Goal: Information Seeking & Learning: Learn about a topic

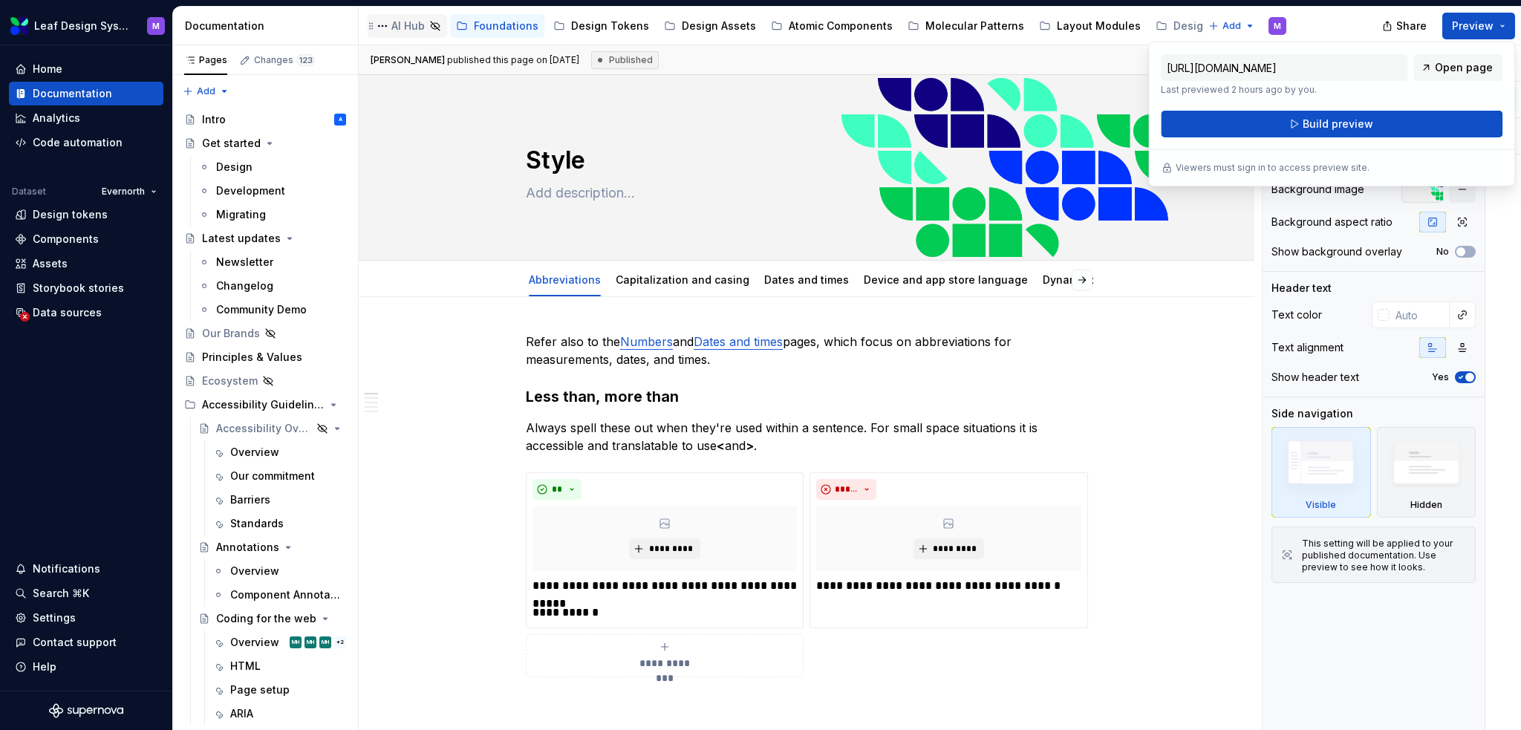
click at [417, 21] on div "AI Hub" at bounding box center [407, 26] width 33 height 15
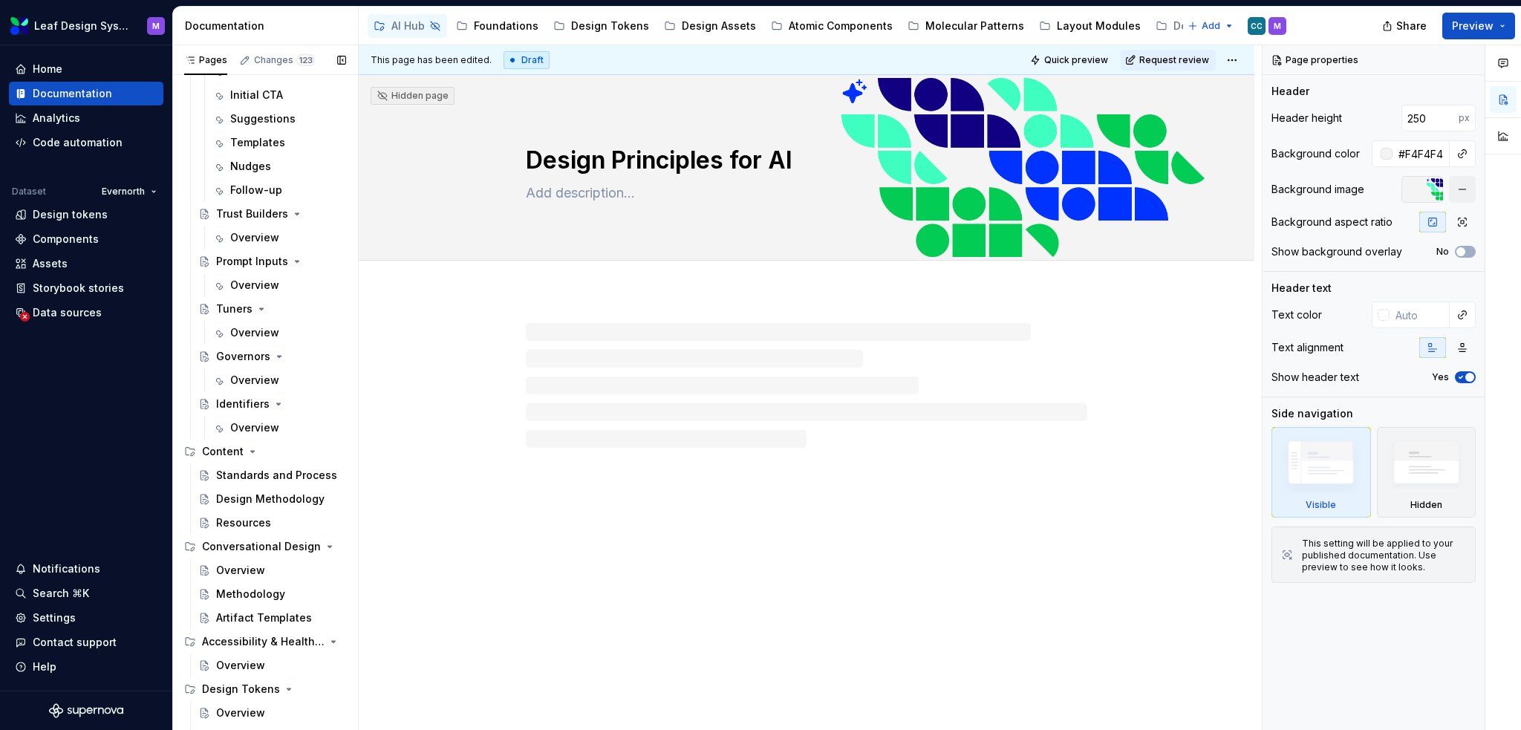
scroll to position [561, 0]
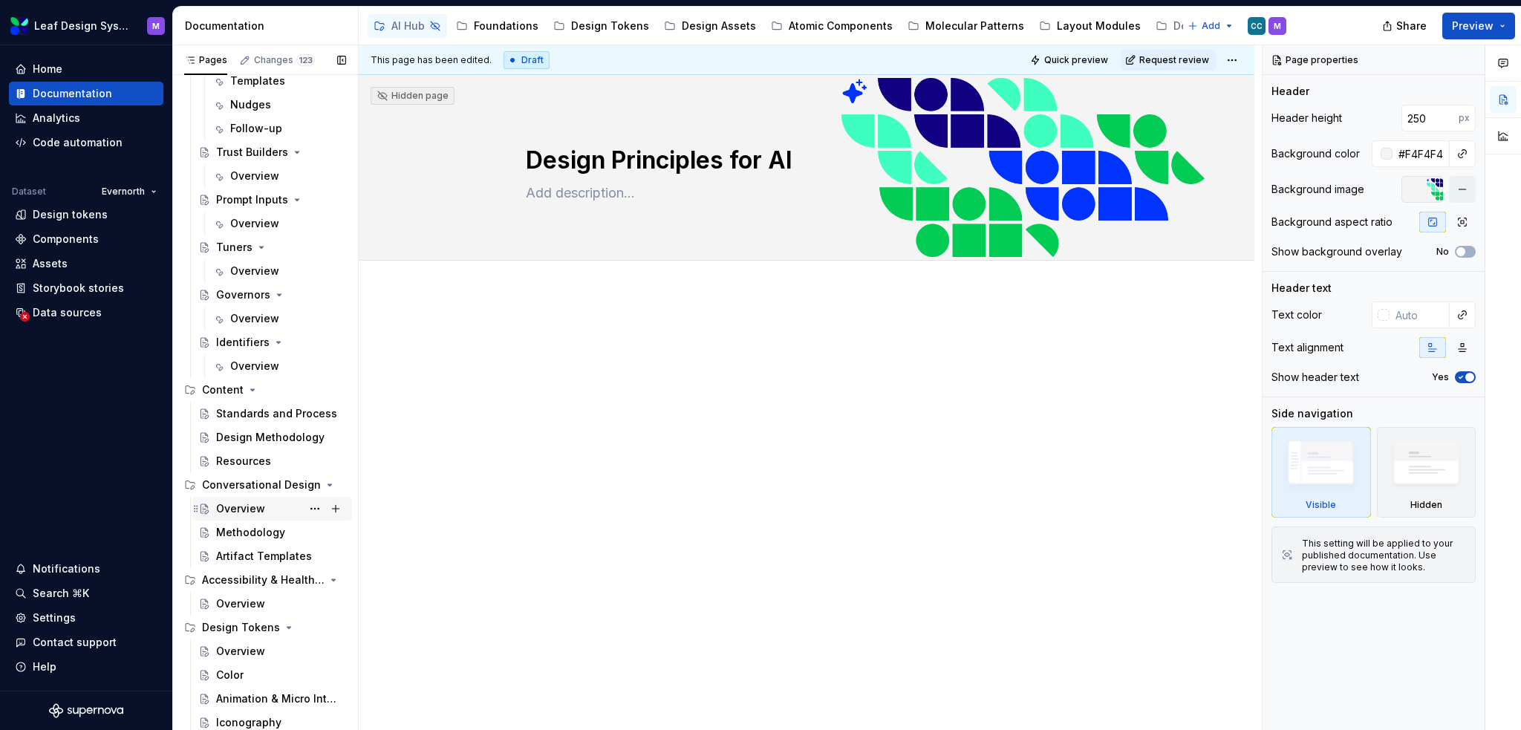
click at [238, 501] on div "Overview" at bounding box center [240, 508] width 49 height 15
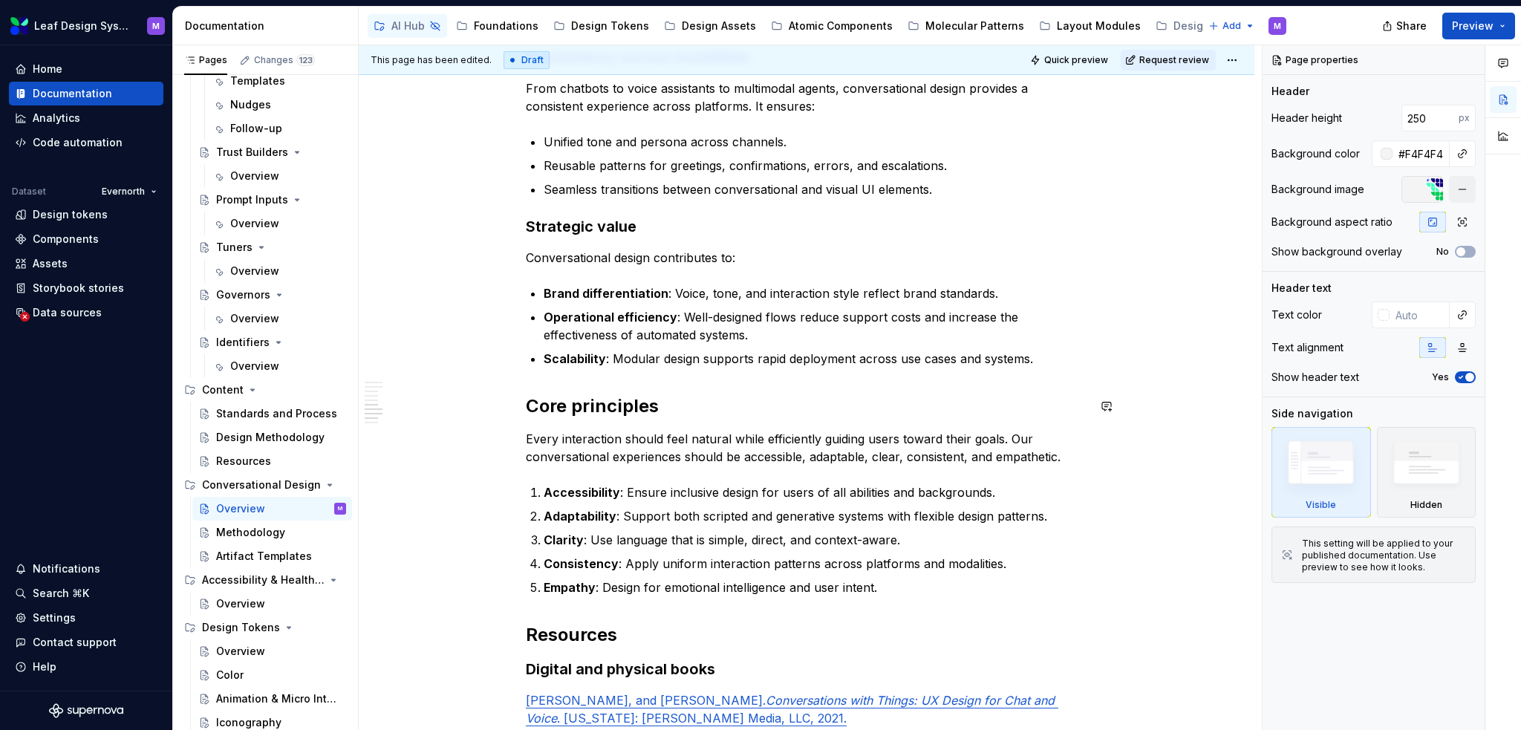
scroll to position [1262, 0]
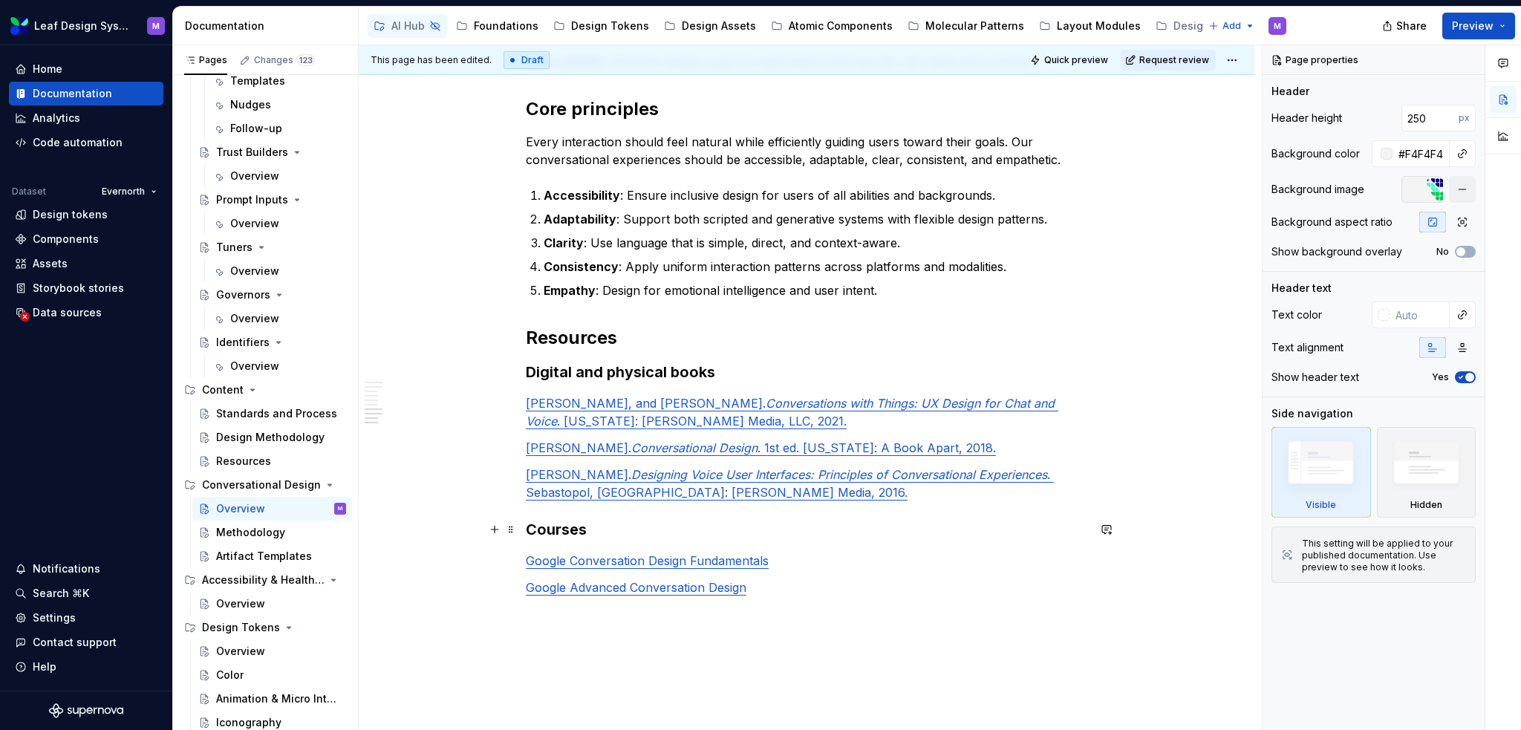
click at [529, 530] on h3 "Courses" at bounding box center [806, 529] width 561 height 21
type textarea "*"
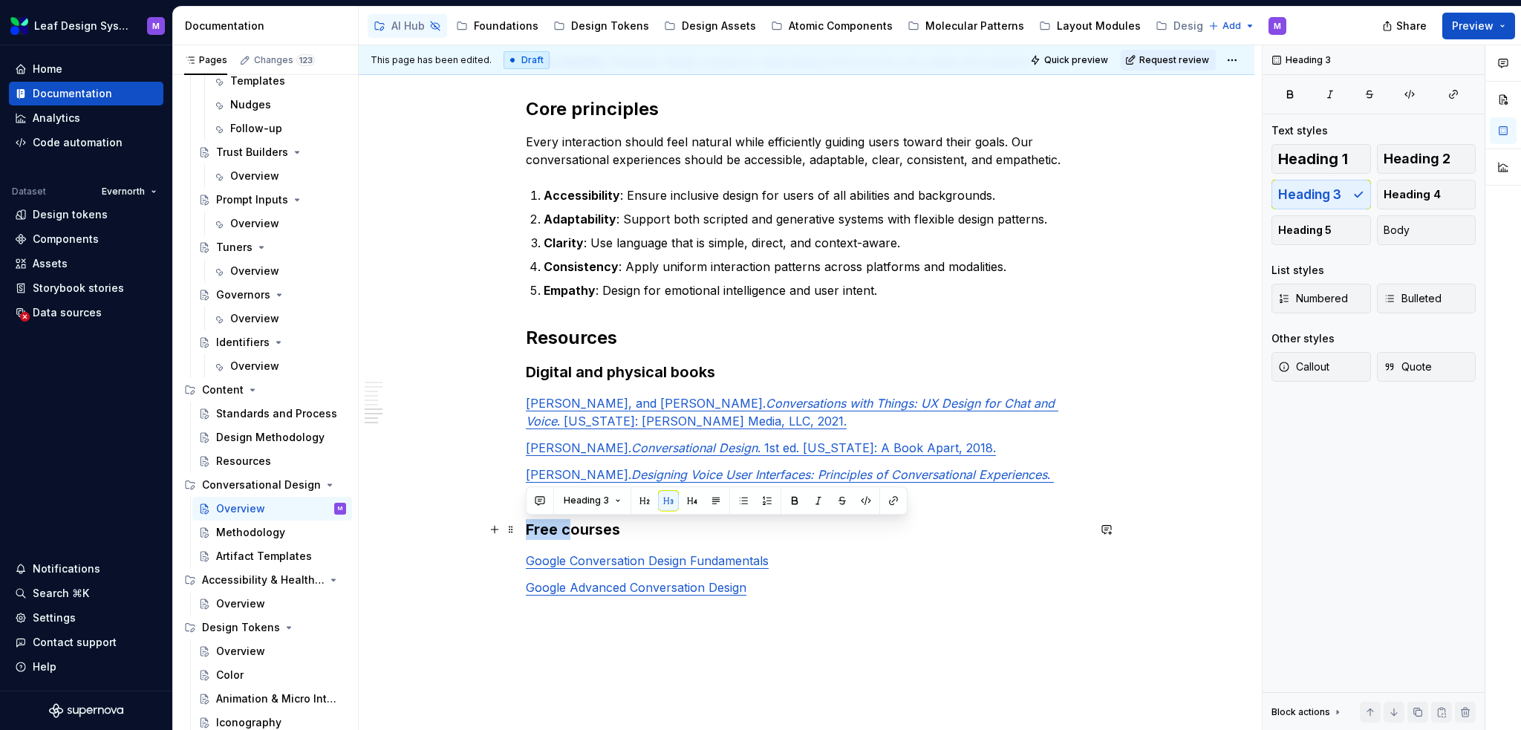
drag, startPoint x: 570, startPoint y: 527, endPoint x: 526, endPoint y: 526, distance: 43.8
click at [526, 526] on h3 "Free courses" at bounding box center [806, 529] width 561 height 21
drag, startPoint x: 564, startPoint y: 529, endPoint x: 555, endPoint y: 529, distance: 8.2
click at [555, 529] on h3 "Free courses" at bounding box center [806, 529] width 561 height 21
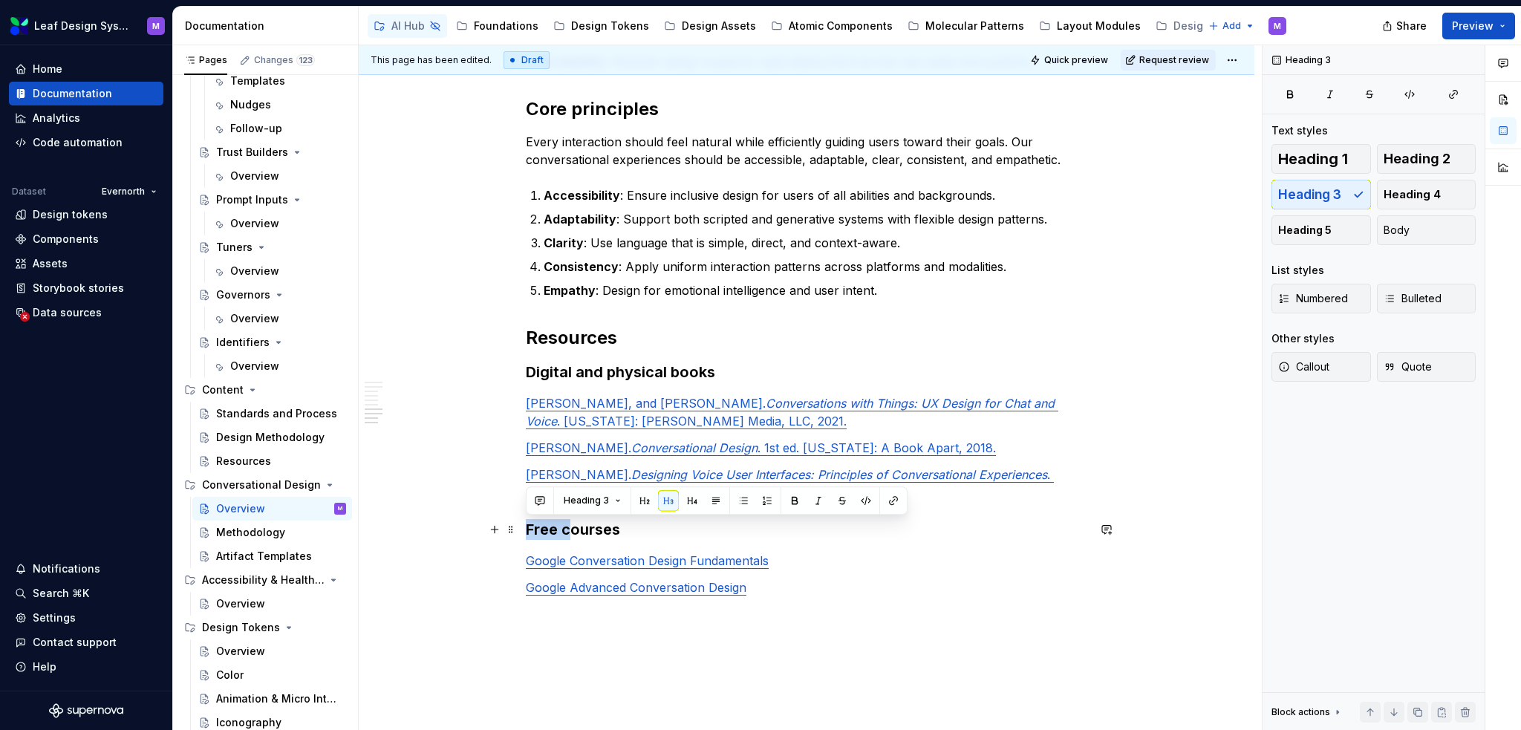
drag, startPoint x: 567, startPoint y: 531, endPoint x: 523, endPoint y: 528, distance: 43.9
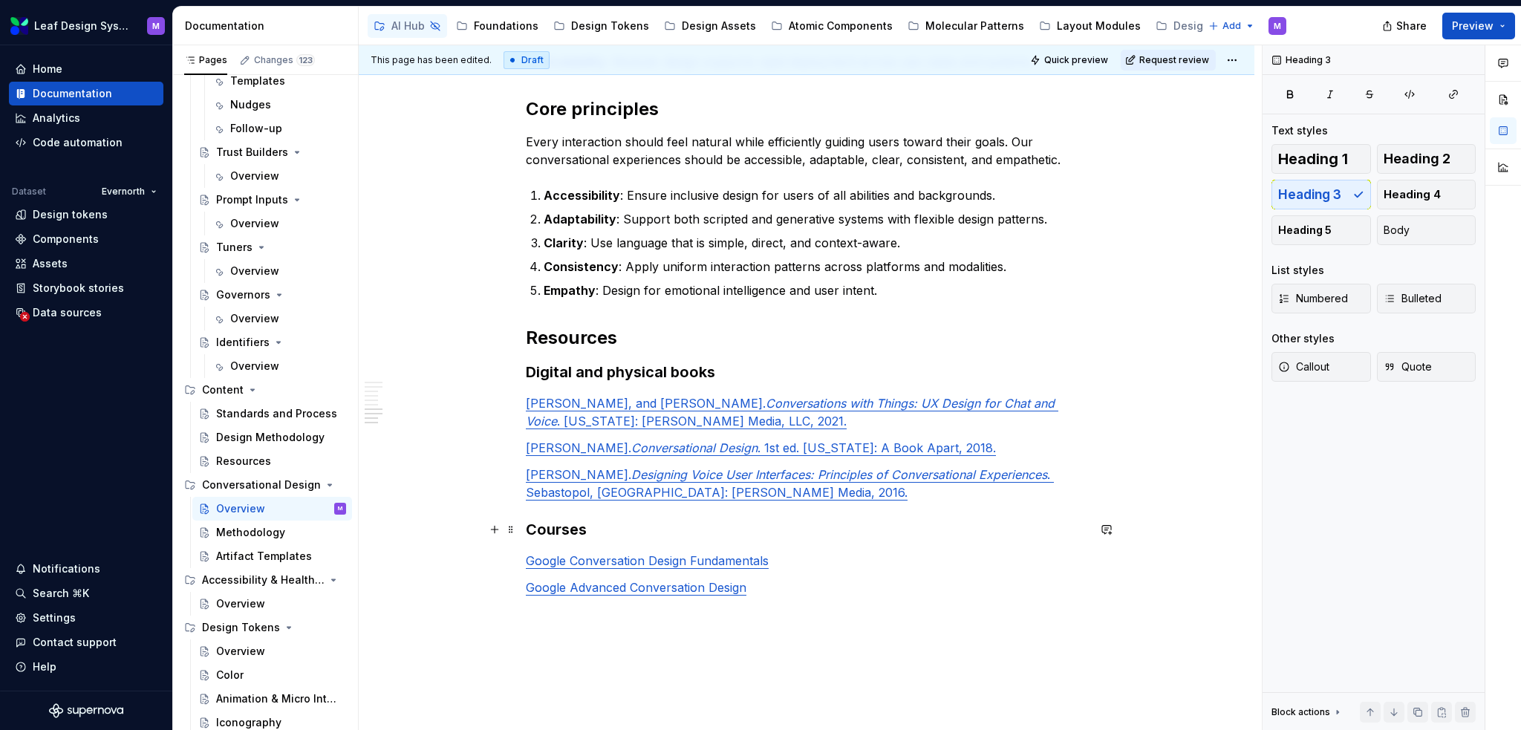
click at [561, 527] on h3 "Courses" at bounding box center [806, 529] width 561 height 21
click at [592, 527] on h3 "Courses" at bounding box center [806, 529] width 561 height 21
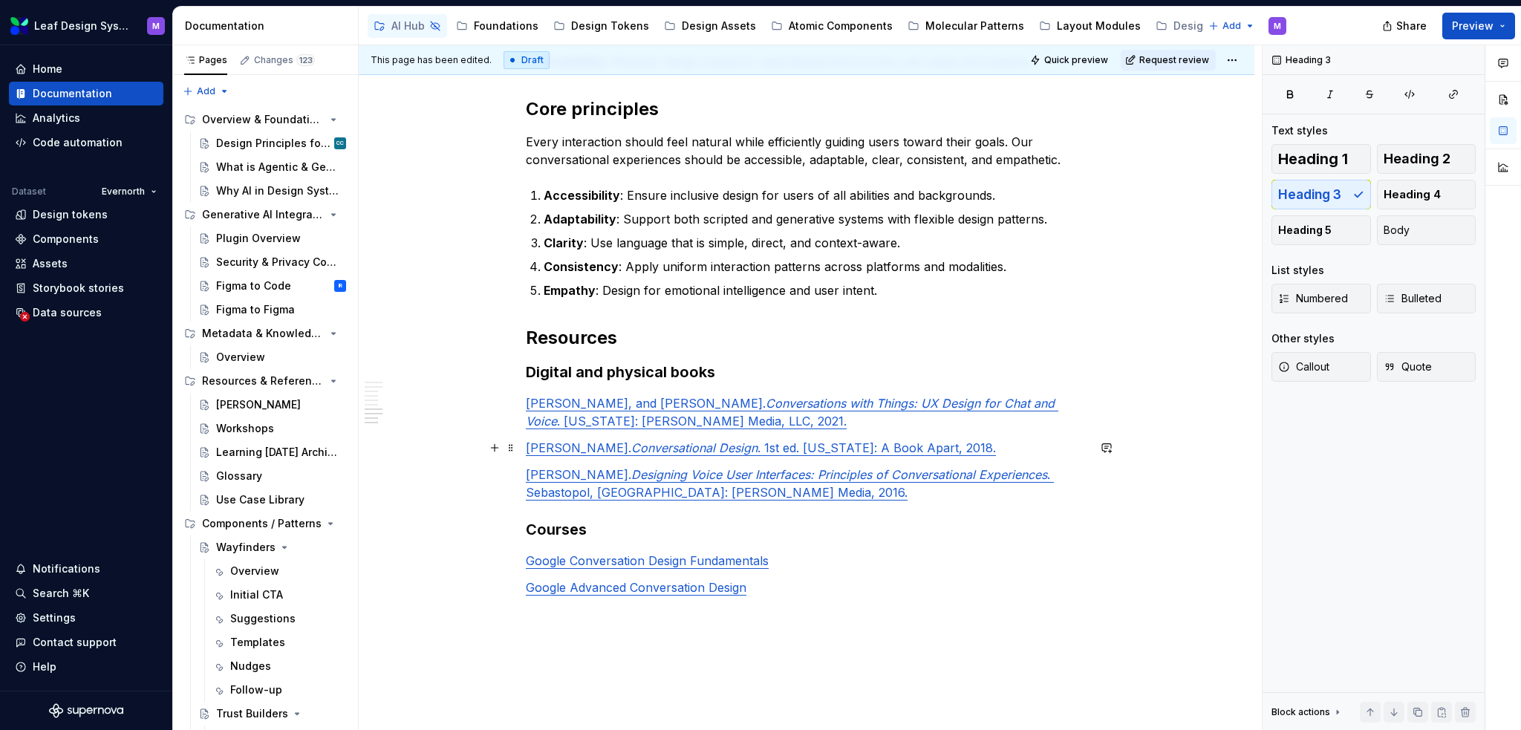
scroll to position [1040, 0]
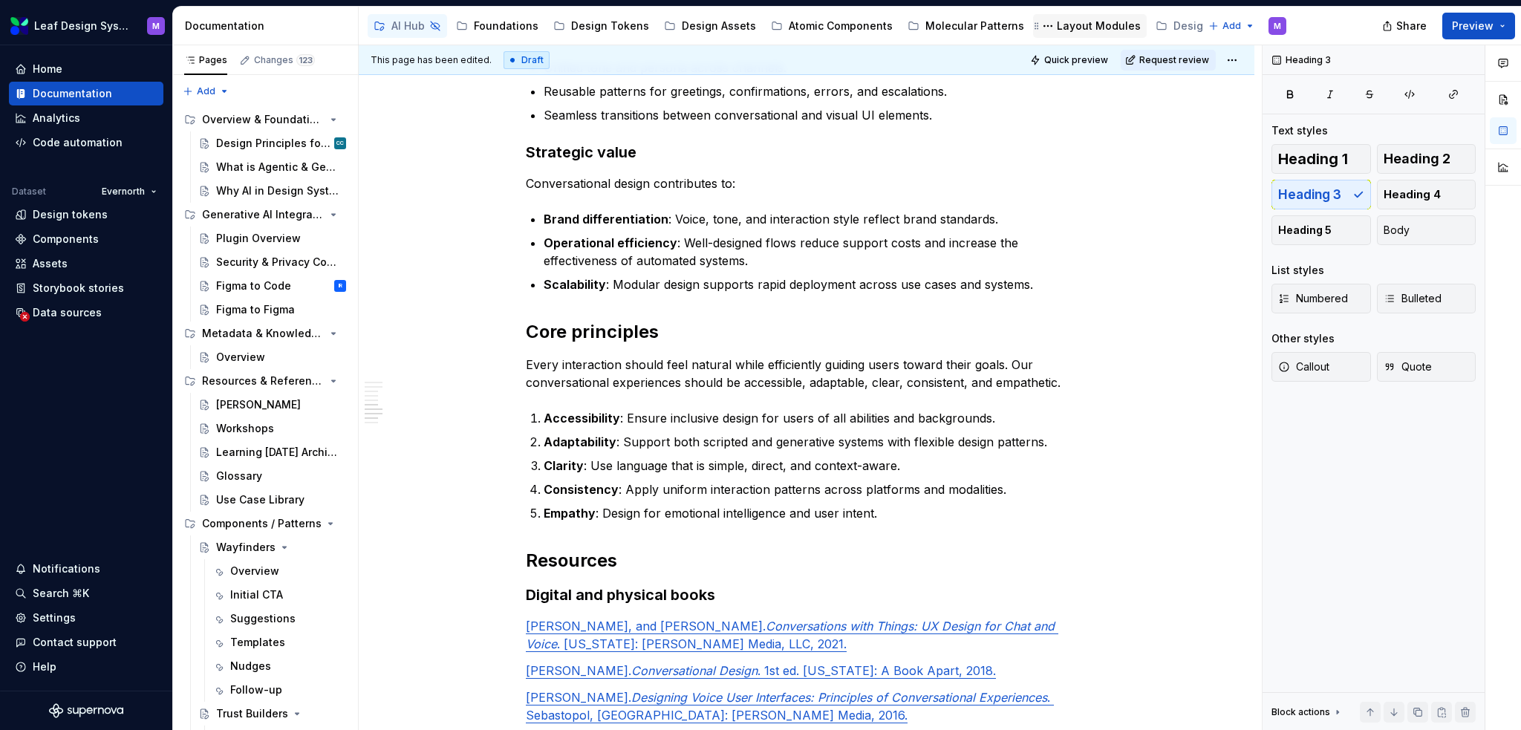
click at [1076, 21] on div "Layout Modules" at bounding box center [1099, 26] width 84 height 15
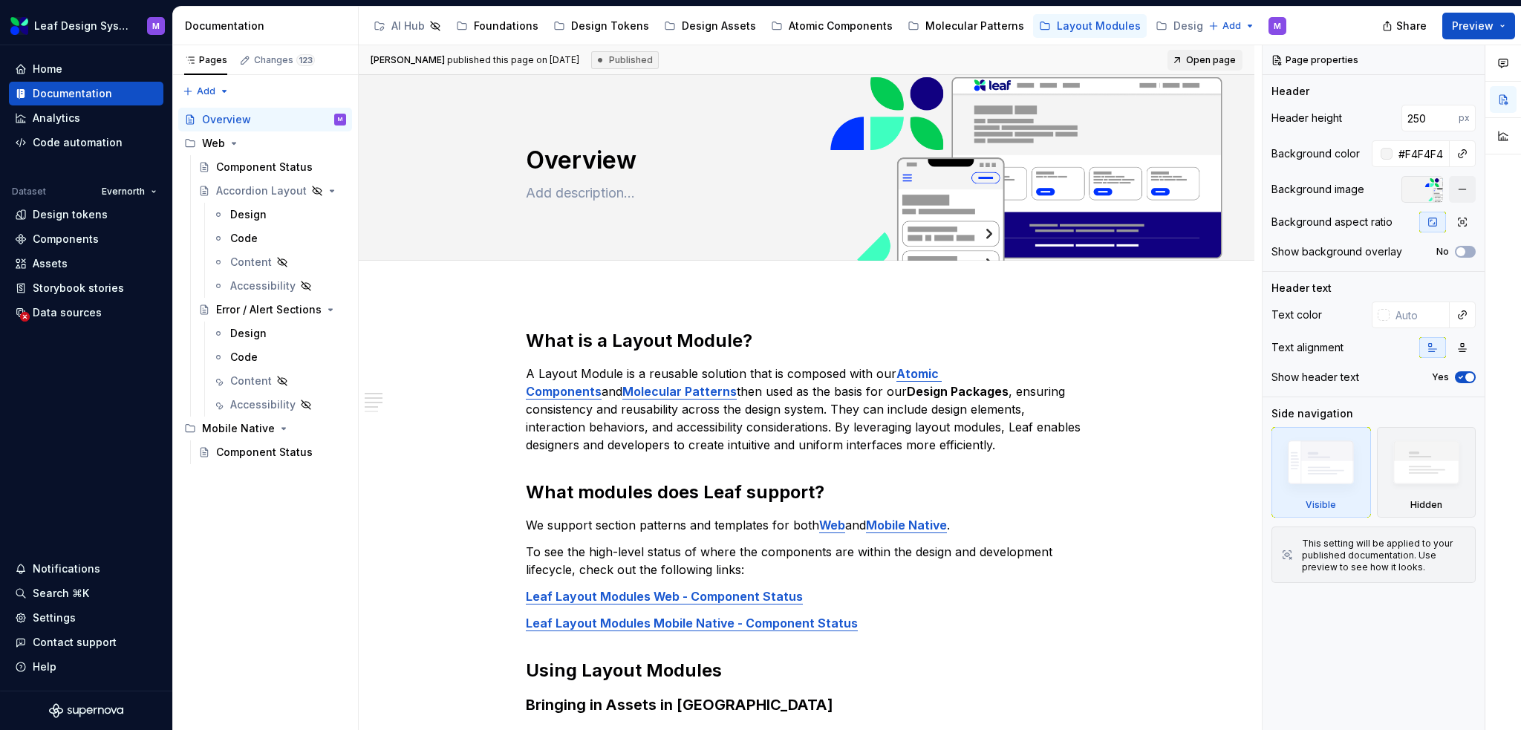
type textarea "*"
